Goal: Task Accomplishment & Management: Complete application form

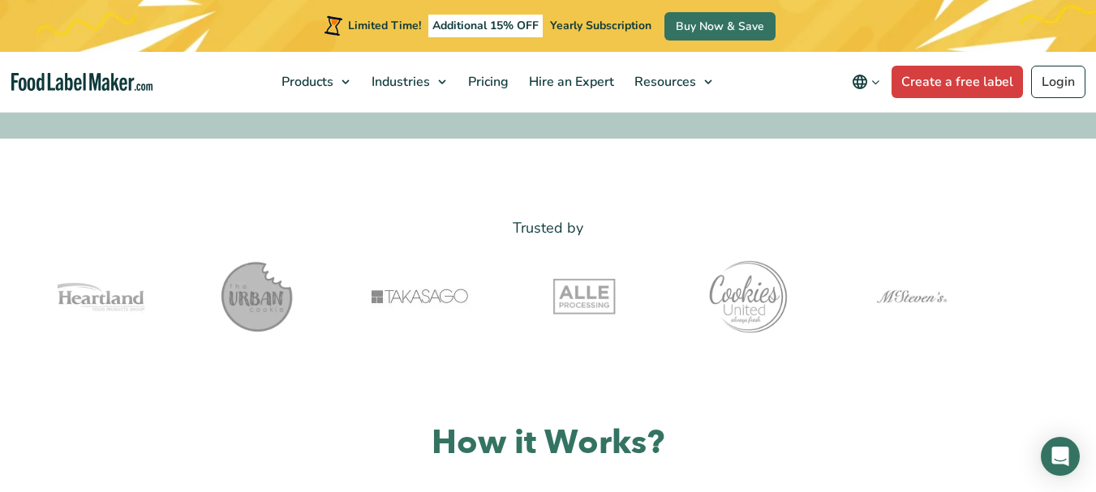
scroll to position [324, 0]
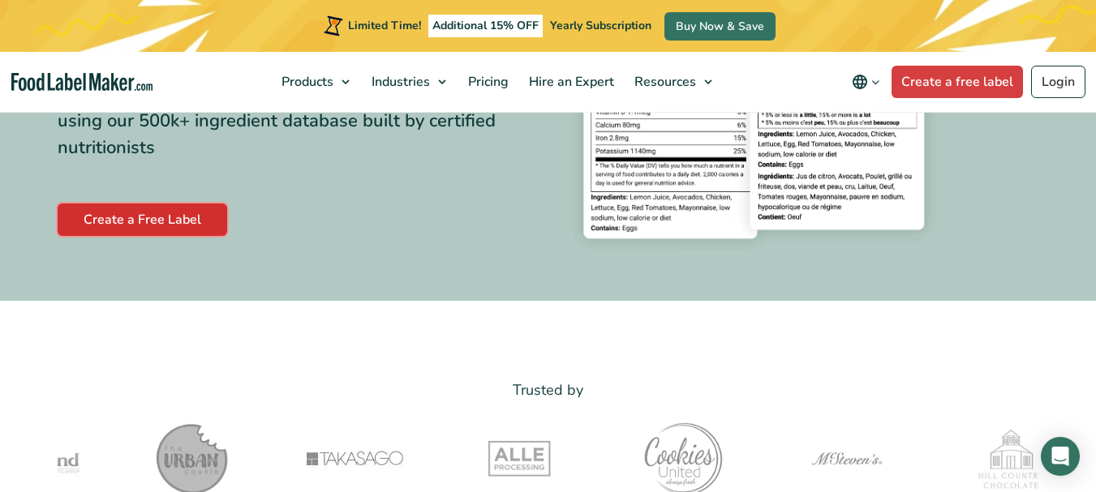
click at [155, 213] on link "Create a Free Label" at bounding box center [143, 220] width 170 height 32
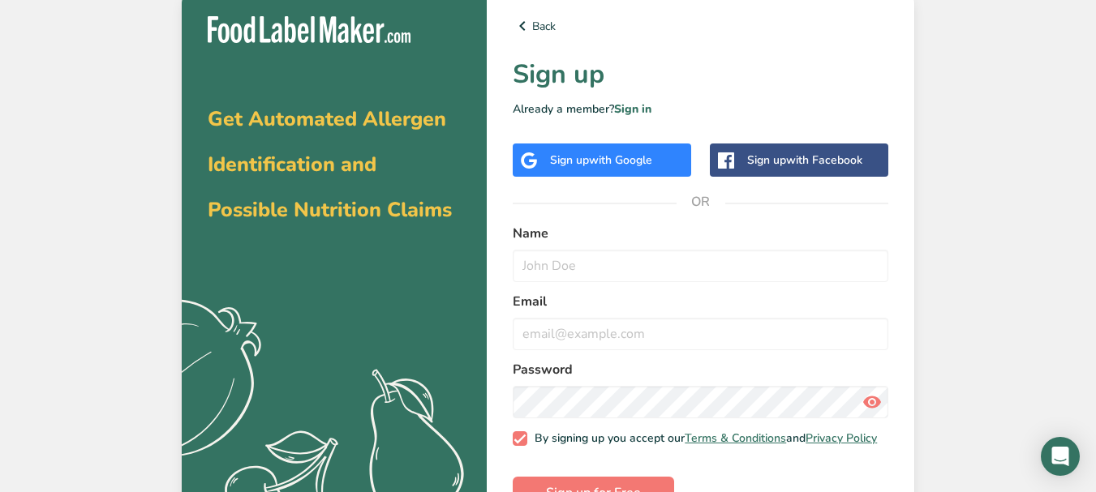
click at [590, 153] on span "with Google" at bounding box center [620, 160] width 63 height 15
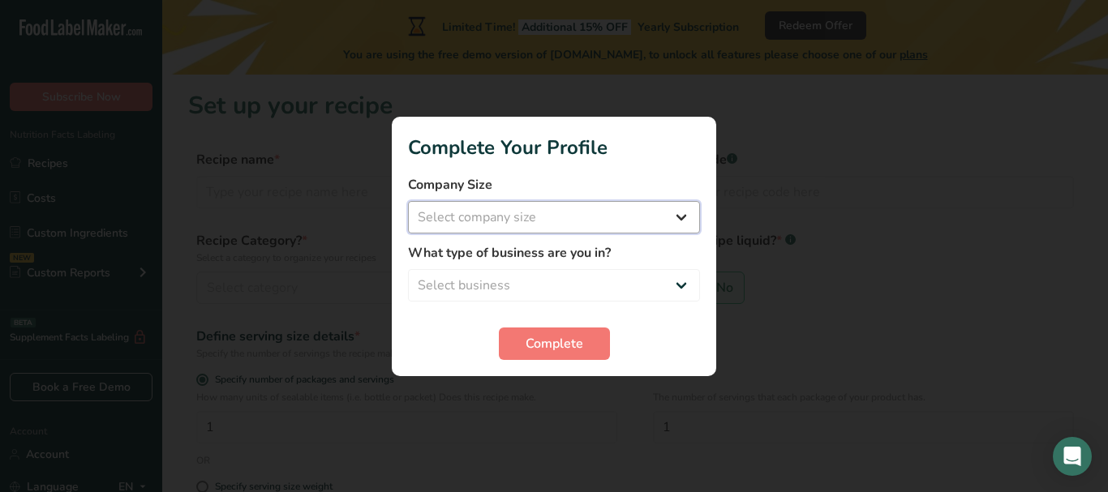
click at [678, 215] on select "Select company size Fewer than 10 Employees 10 to 50 Employees 51 to 500 Employ…" at bounding box center [554, 217] width 292 height 32
select select "1"
click at [408, 201] on select "Select company size Fewer than 10 Employees 10 to 50 Employees 51 to 500 Employ…" at bounding box center [554, 217] width 292 height 32
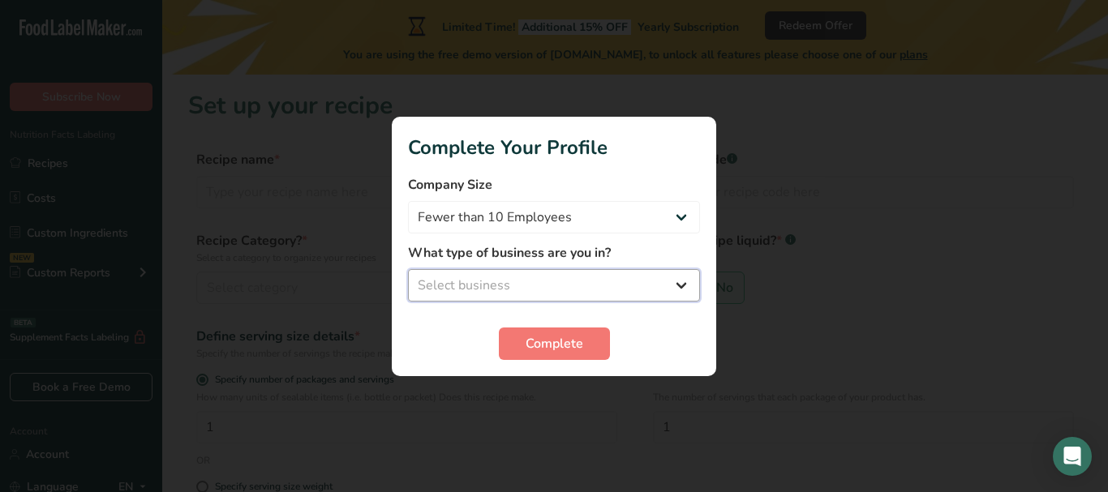
click at [681, 283] on select "Select business Packaged Food Manufacturer Restaurant & Cafe Bakery Meal Plans …" at bounding box center [554, 285] width 292 height 32
select select "8"
click at [408, 269] on select "Select business Packaged Food Manufacturer Restaurant & Cafe Bakery Meal Plans …" at bounding box center [554, 285] width 292 height 32
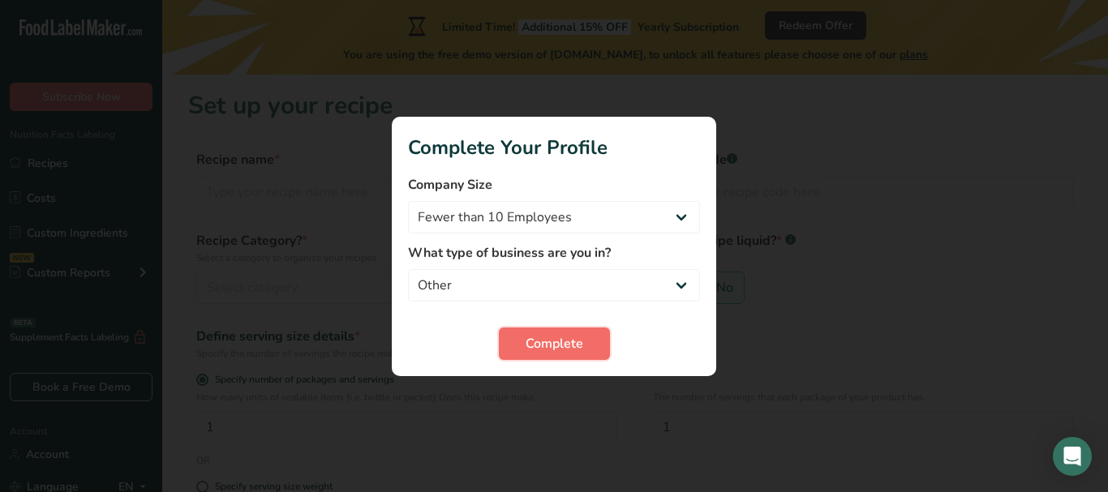
click at [569, 344] on span "Complete" at bounding box center [555, 343] width 58 height 19
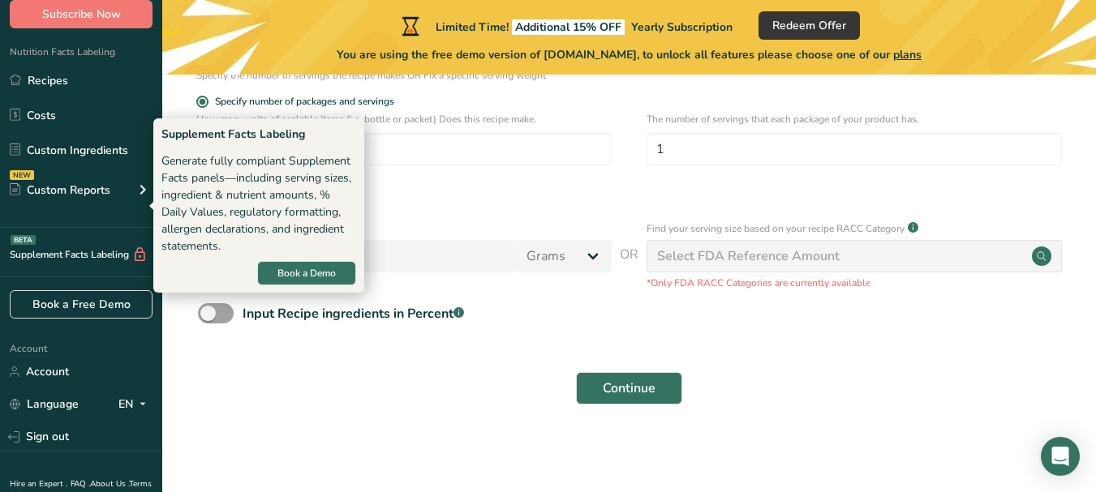
scroll to position [149, 0]
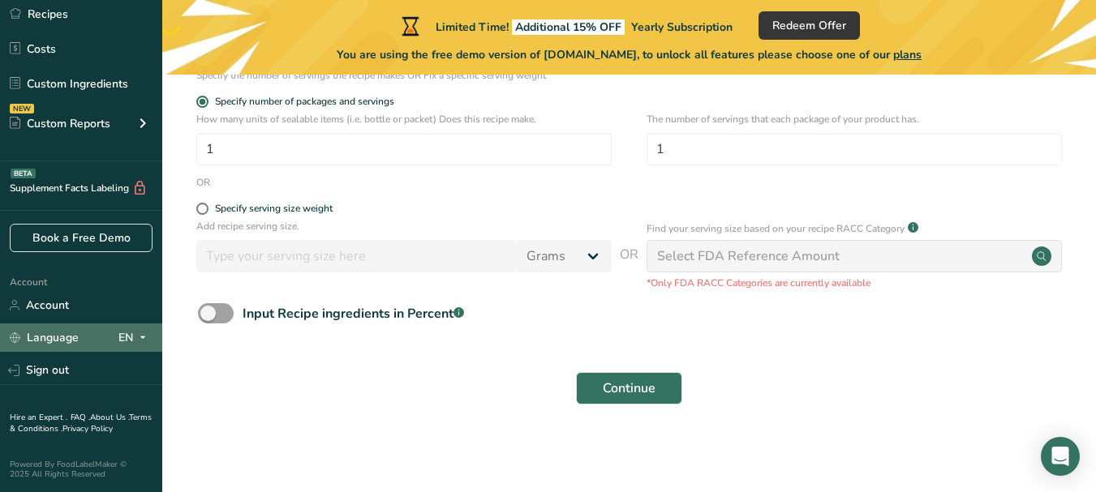
click at [86, 343] on div "Language EN" at bounding box center [81, 338] width 143 height 28
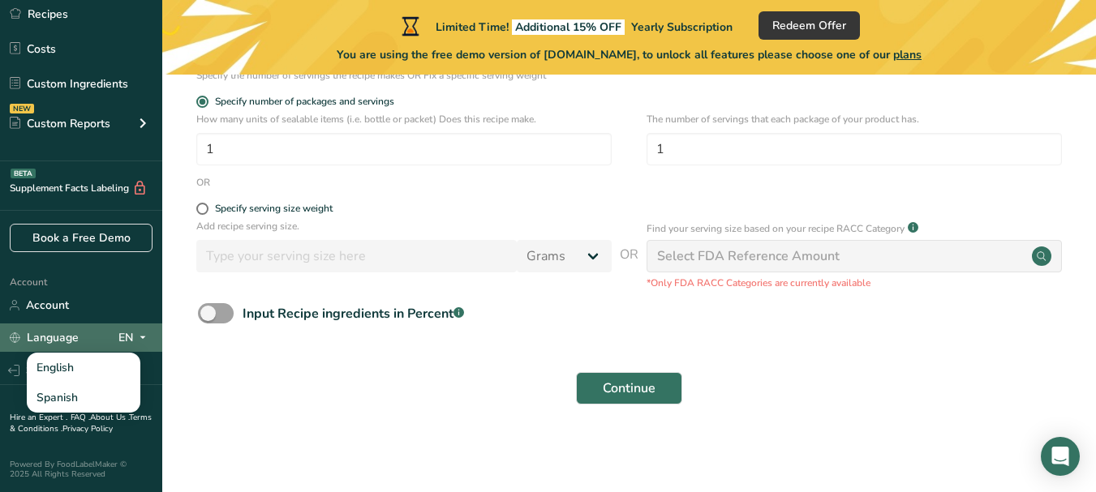
click at [86, 343] on div "Language EN" at bounding box center [81, 338] width 143 height 28
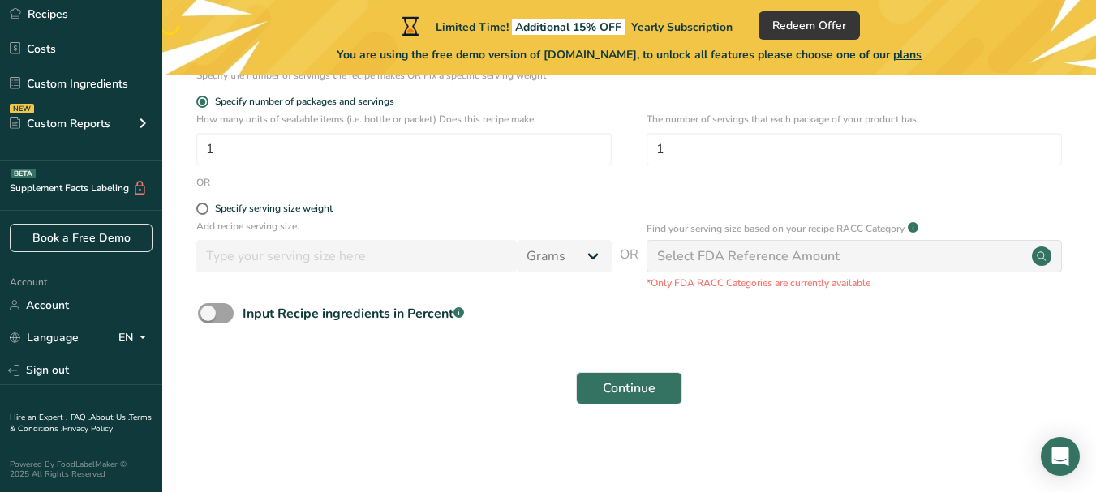
click at [264, 428] on section "Set up your recipe Recipe name * Recipe code .a-a{fill:#347362;}.b-a{fill:#fff;…" at bounding box center [629, 118] width 934 height 644
